Goal: Navigation & Orientation: Find specific page/section

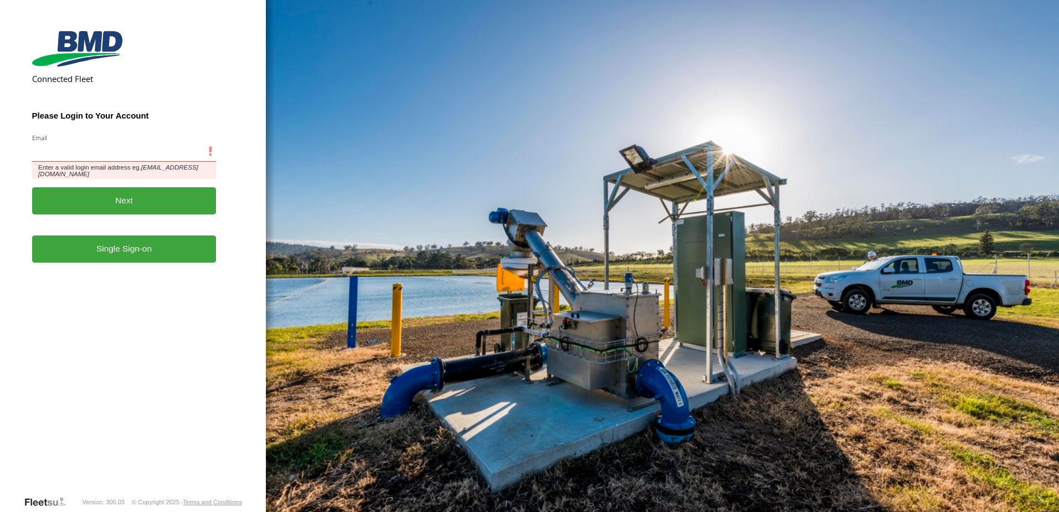
click at [108, 152] on input "Email" at bounding box center [124, 152] width 185 height 20
type input "**********"
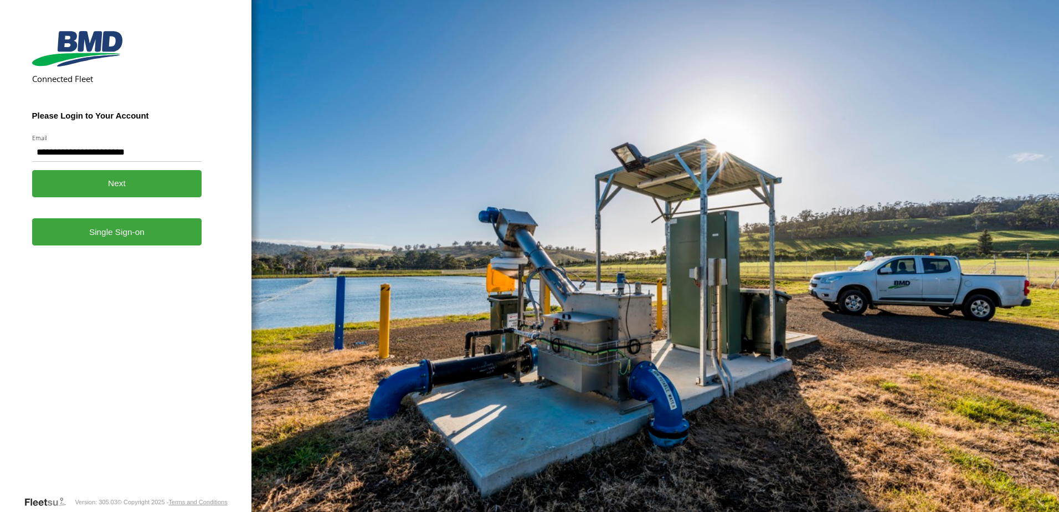
click at [120, 185] on button "Next" at bounding box center [117, 183] width 170 height 27
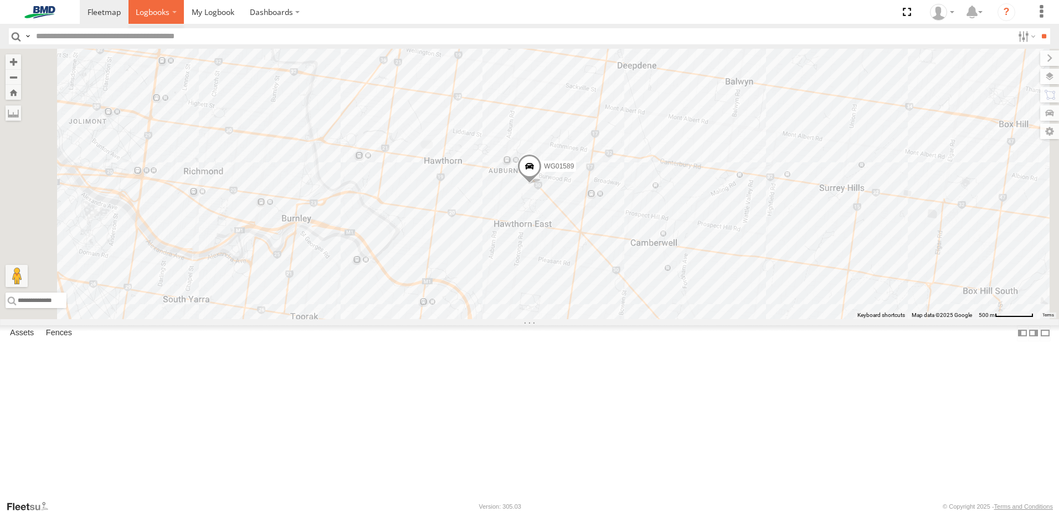
click at [151, 7] on span at bounding box center [153, 12] width 34 height 11
